Goal: Task Accomplishment & Management: Manage account settings

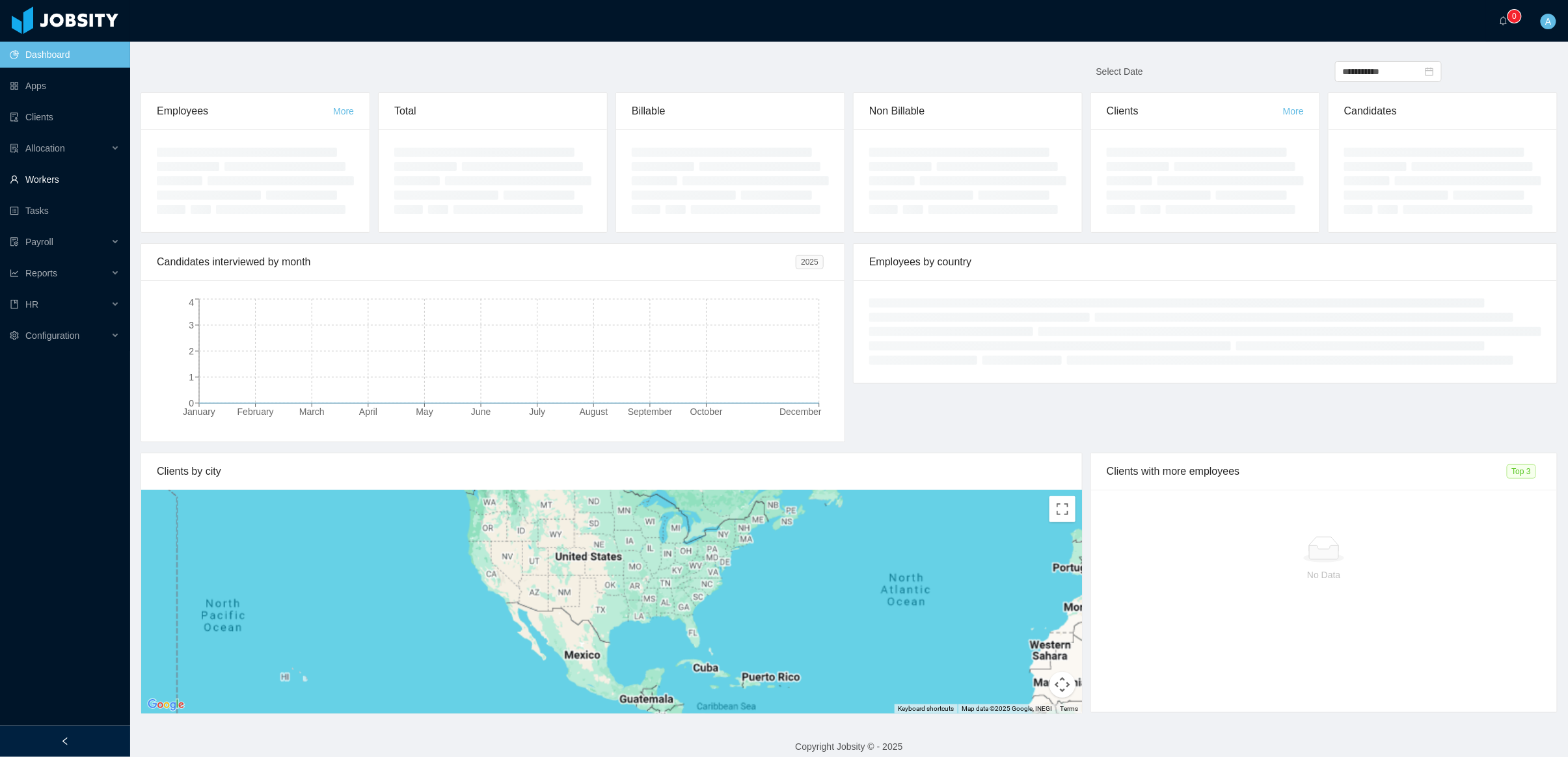
click at [85, 176] on link "Workers" at bounding box center [65, 179] width 110 height 26
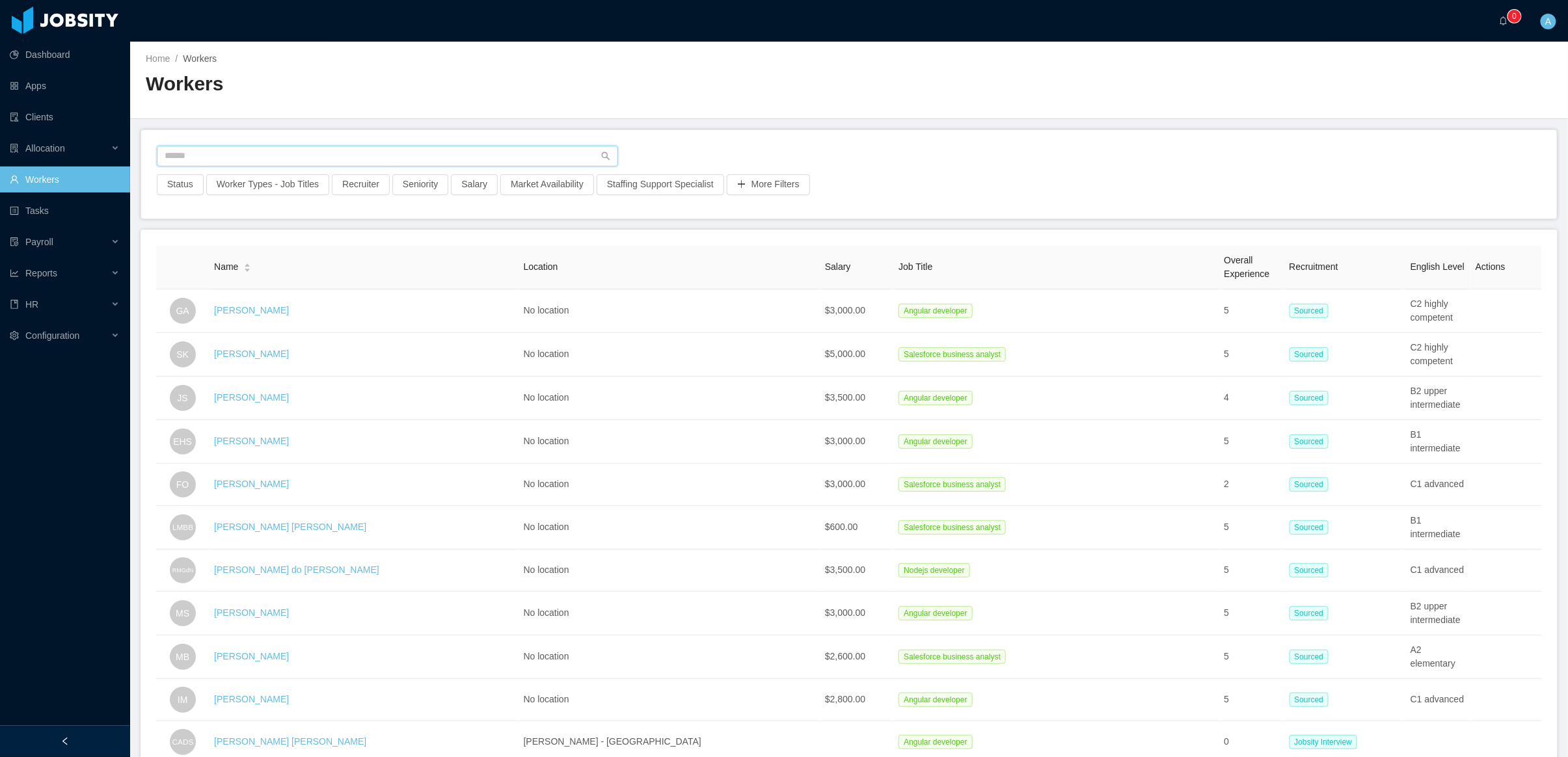
click at [269, 157] on input "text" at bounding box center [387, 157] width 462 height 21
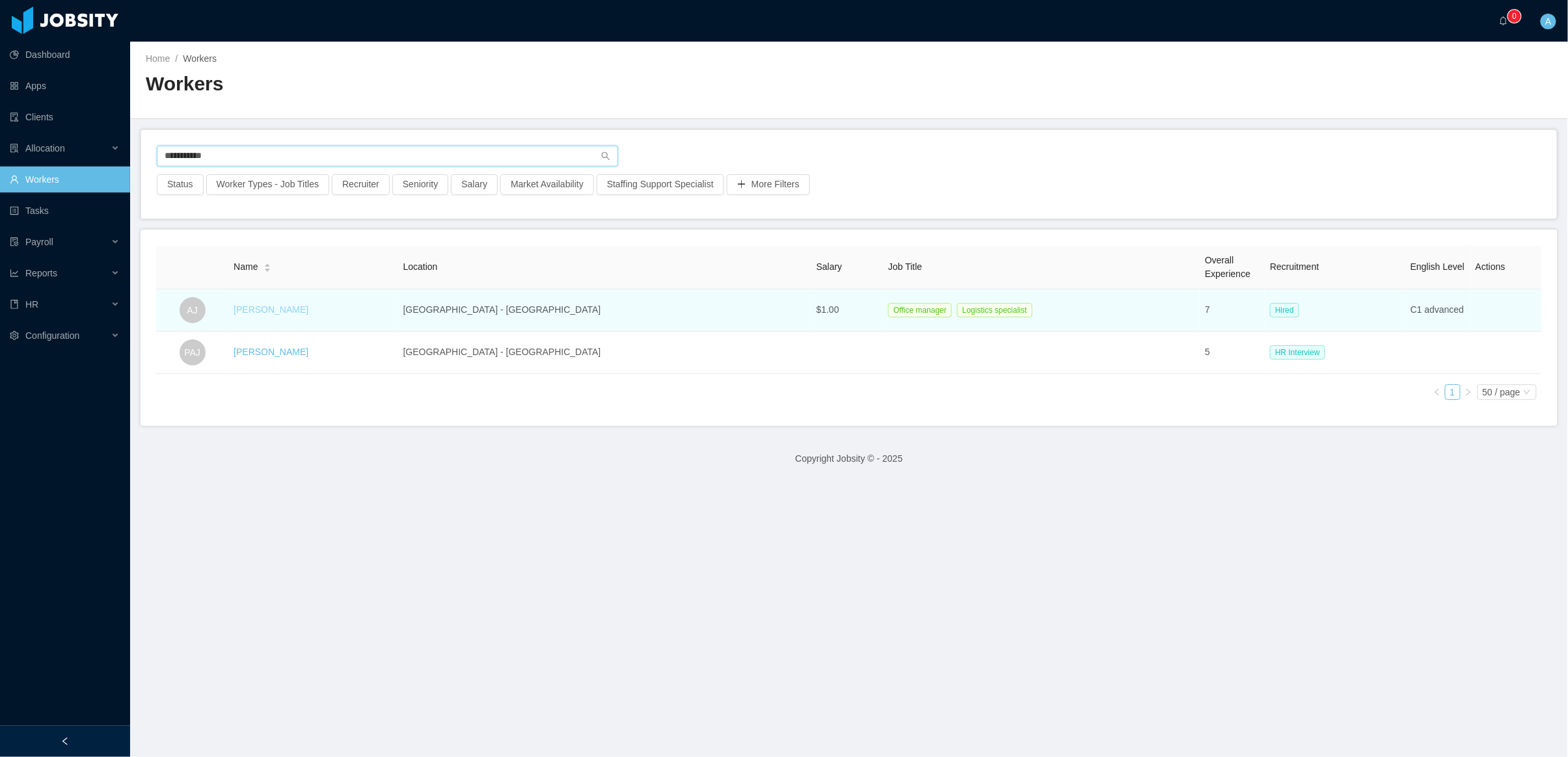
type input "**********"
click at [295, 309] on link "[PERSON_NAME]" at bounding box center [271, 309] width 75 height 11
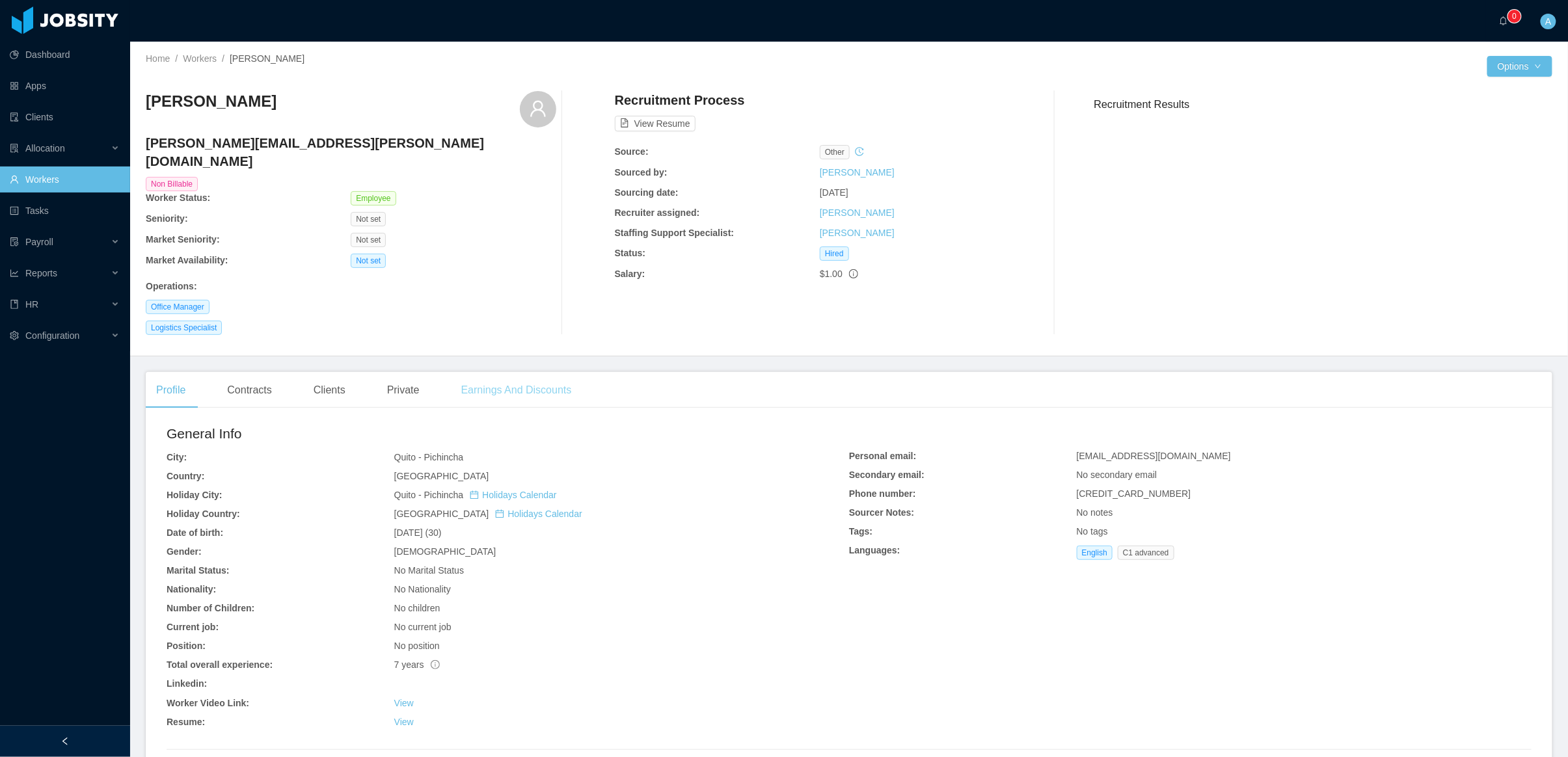
click at [550, 377] on div "Earnings And Discounts" at bounding box center [517, 390] width 131 height 37
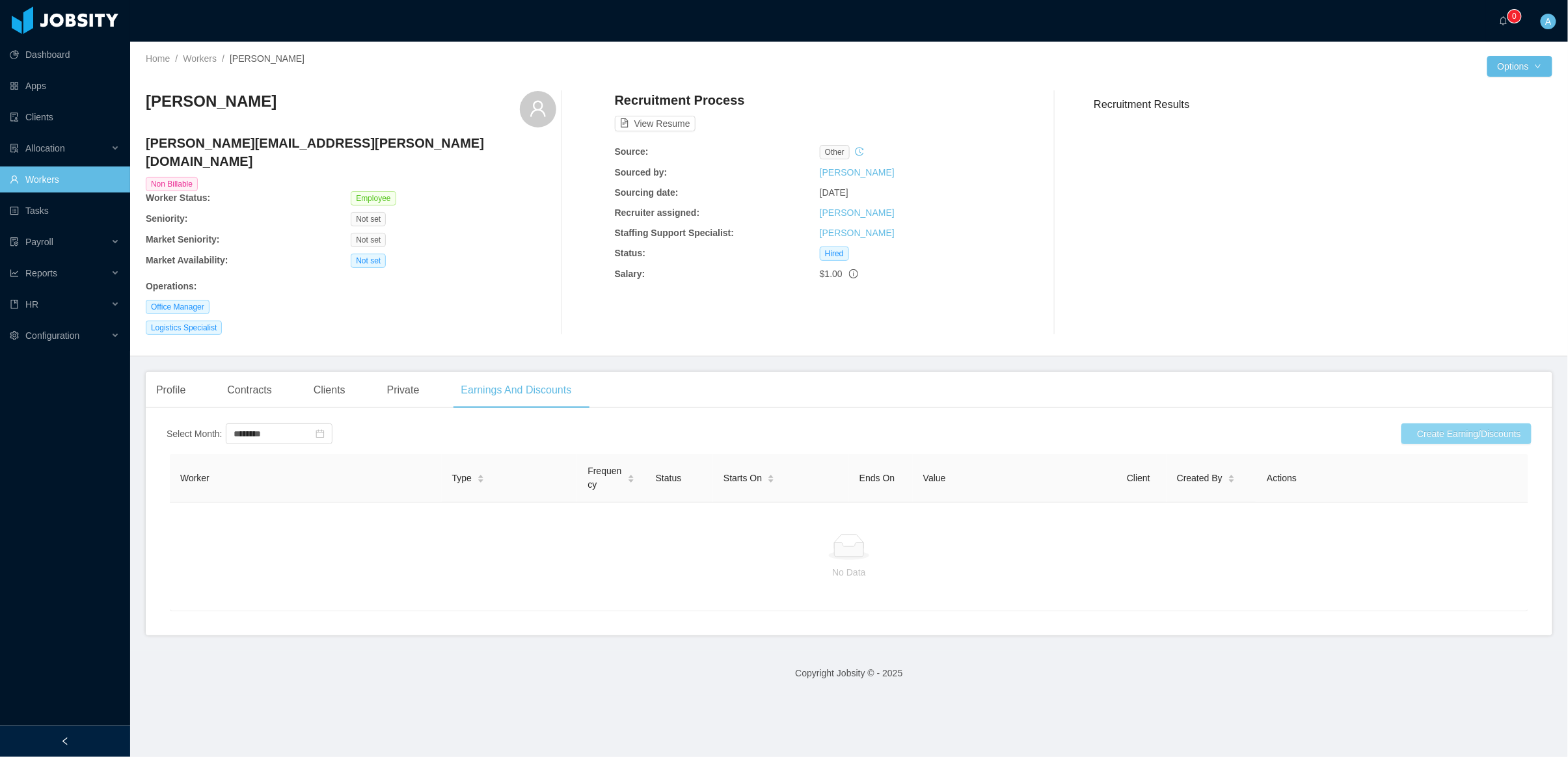
click at [1481, 424] on button "Create Earning/Discounts" at bounding box center [1467, 434] width 130 height 21
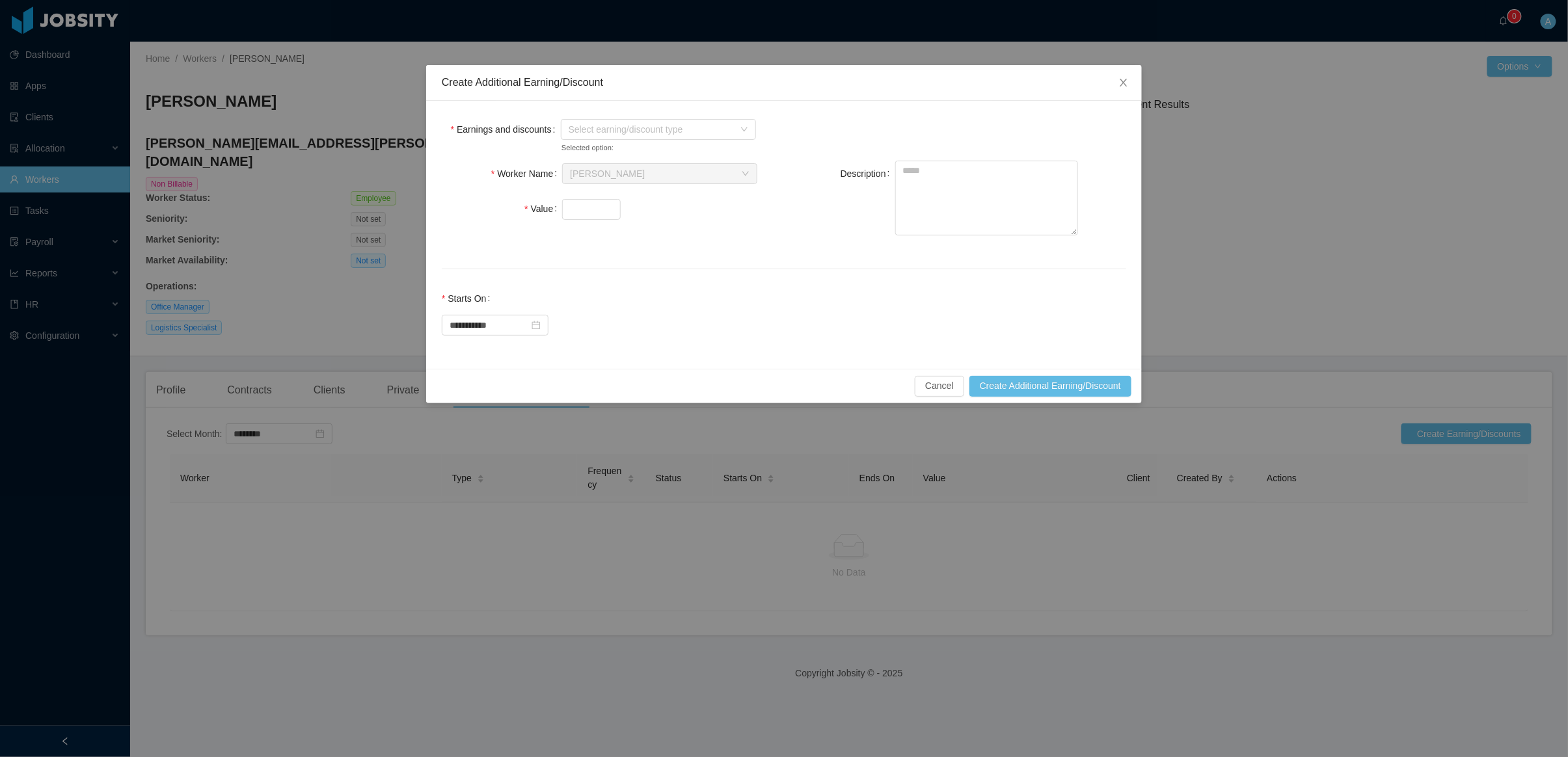
click at [709, 117] on div "Select earning/discount type" at bounding box center [644, 130] width 166 height 26
click at [725, 124] on span "Select earning/discount type" at bounding box center [652, 130] width 166 height 13
click at [665, 196] on span "D. c. reimbursements" at bounding box center [625, 199] width 87 height 11
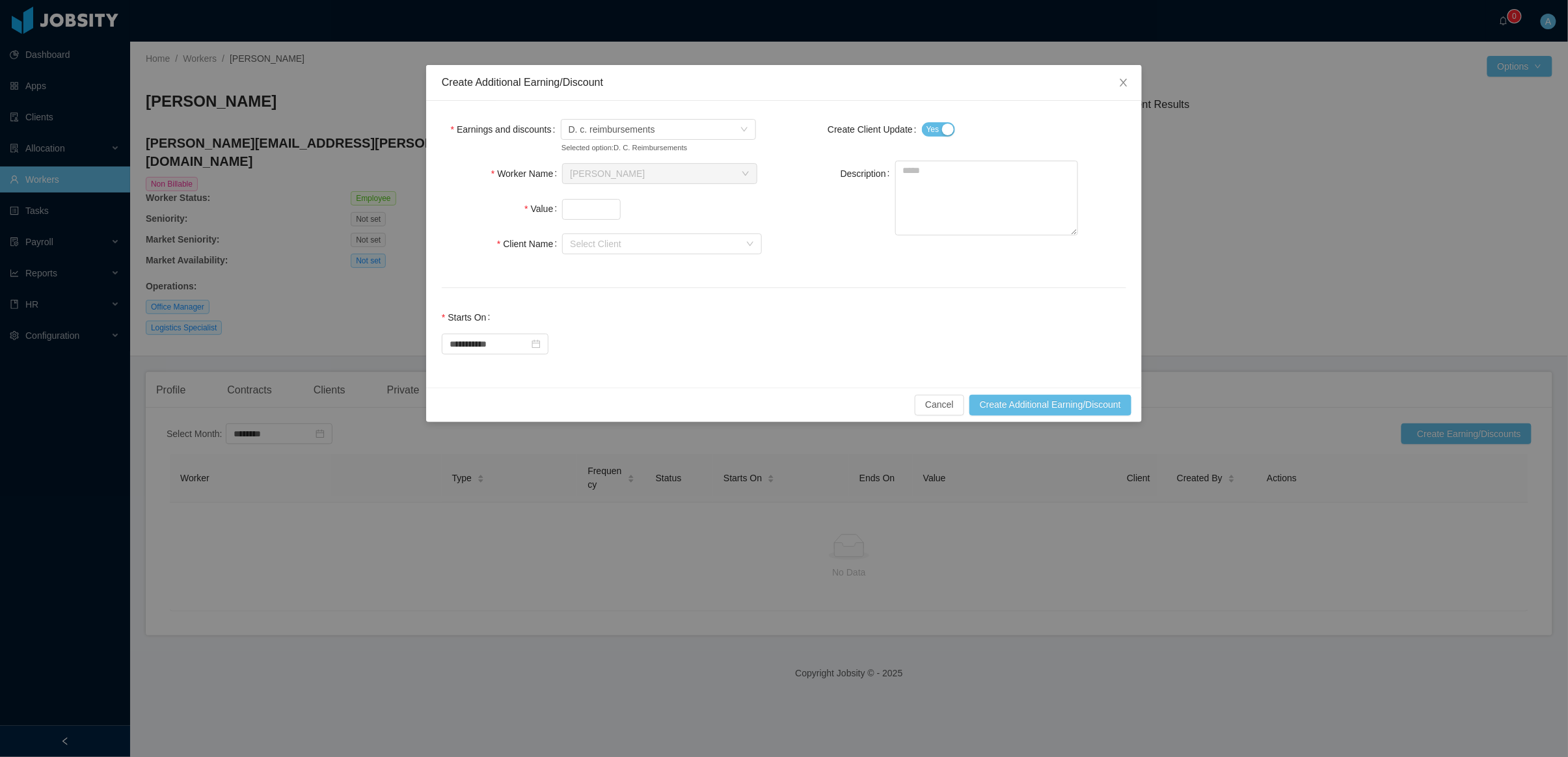
click at [946, 132] on button "Yes" at bounding box center [939, 130] width 34 height 15
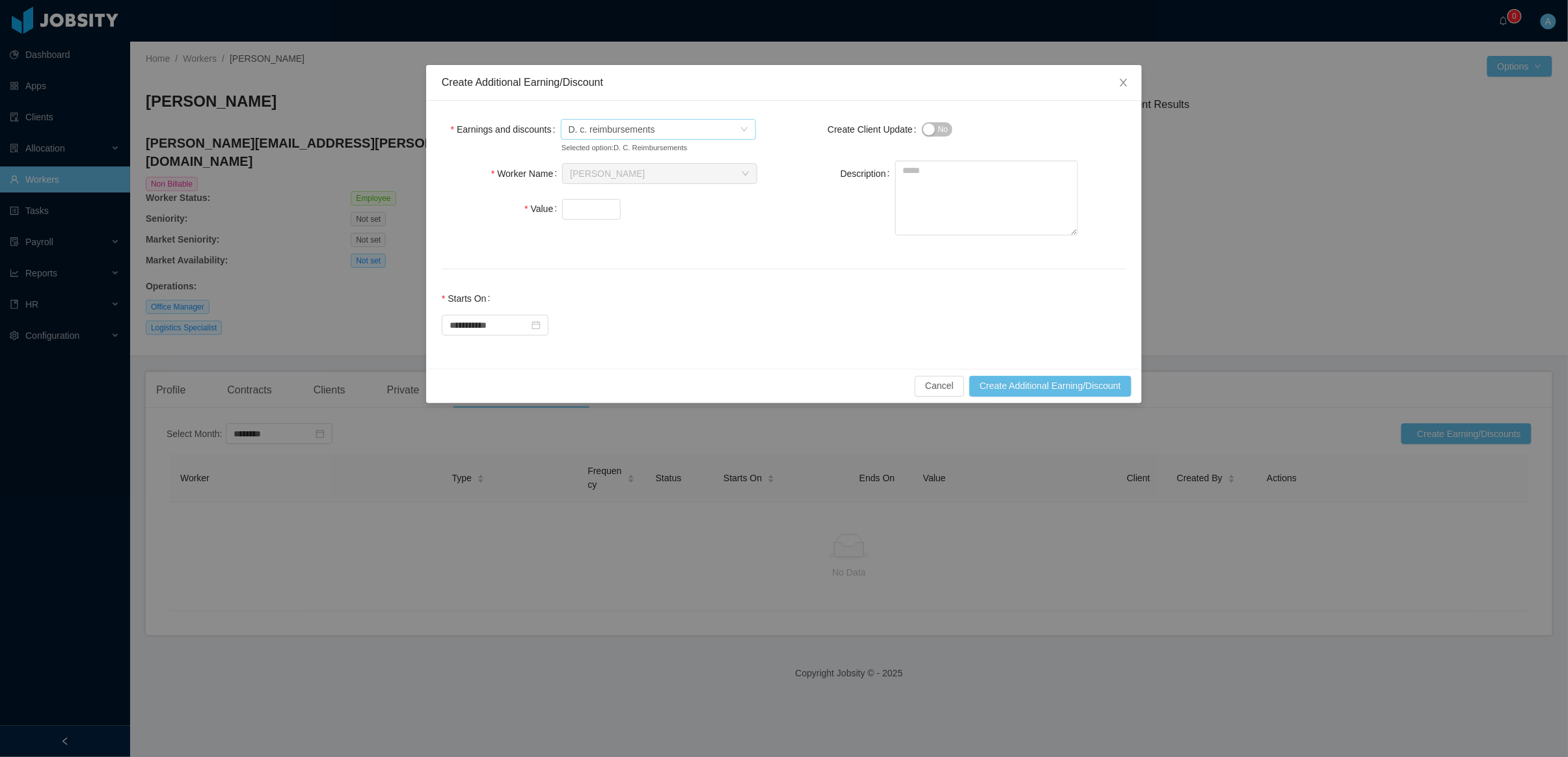
click at [734, 125] on span "D. c. reimbursements" at bounding box center [654, 130] width 171 height 19
click at [1125, 86] on icon "icon: close" at bounding box center [1123, 82] width 11 height 11
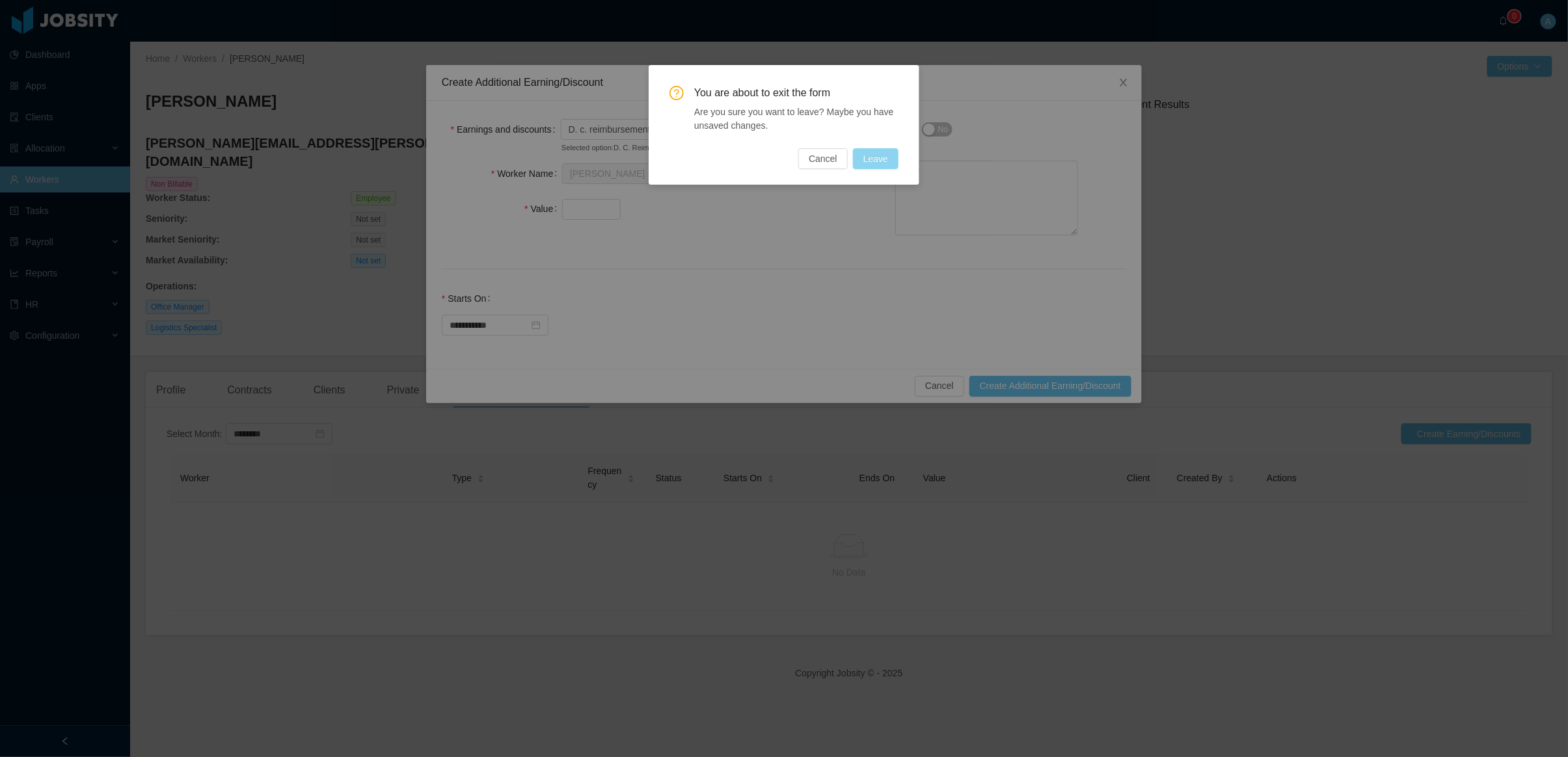
click at [873, 162] on button "Leave" at bounding box center [876, 159] width 45 height 21
